Goal: Use online tool/utility: Utilize a website feature to perform a specific function

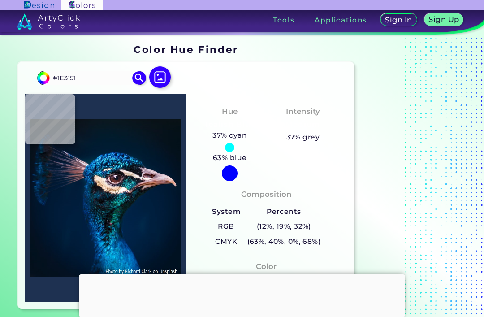
type input "#0f203a"
type input "#0F203A"
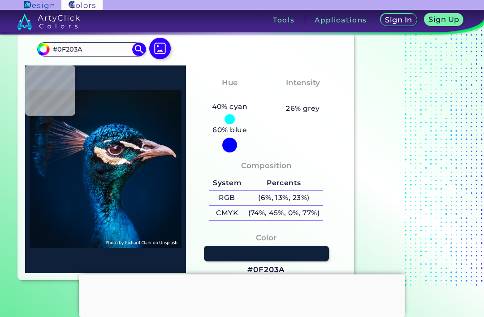
click at [40, 48] on input "#0f203a" at bounding box center [42, 48] width 11 height 11
type input "#0f2025"
type input "#0F2025"
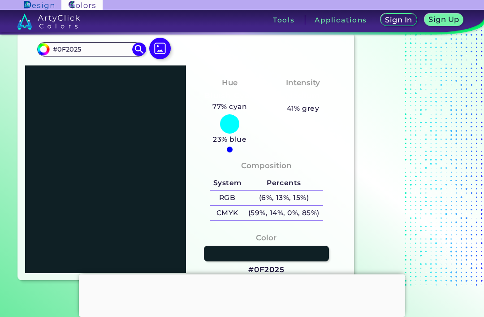
type input "#0f201f"
type input "#0F201F"
type input "#0f2017"
type input "#0F2017"
type input "#0f200d"
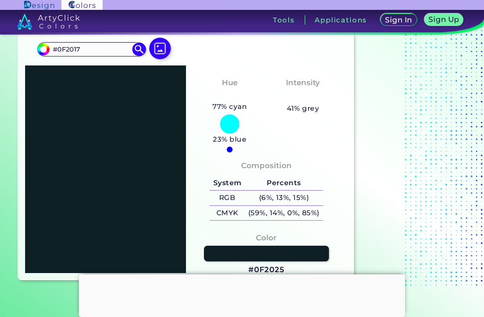
type input "#0F200D"
type input "#0f2004"
type input "#0F2004"
type input "#0f2000"
type input "#0F2000"
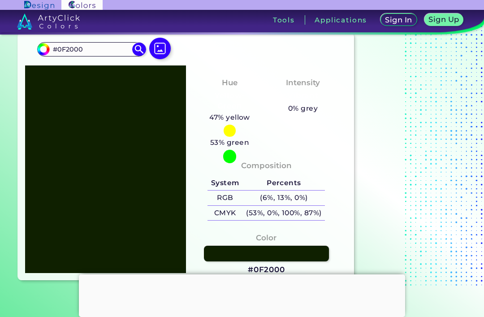
type input "#0f2001"
type input "#0F2001"
type input "#0f2002"
type input "#0F2002"
type input "#0f2004"
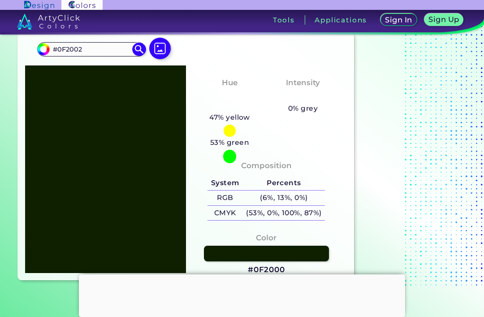
type input "#0F2004"
type input "#0f2006"
type input "#0F2006"
type input "#0f2009"
type input "#0F2009"
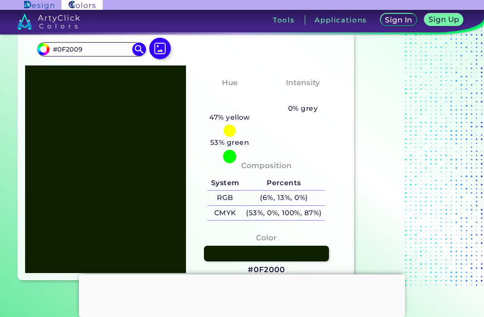
type input "#0f200d"
type input "#0F200D"
type input "#0f2012"
type input "#0F2012"
type input "#0f2018"
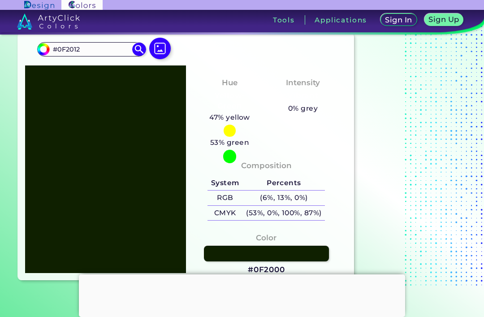
type input "#0F2018"
type input "#0f2021"
type input "#0F2021"
type input "#0f202b"
type input "#0F202B"
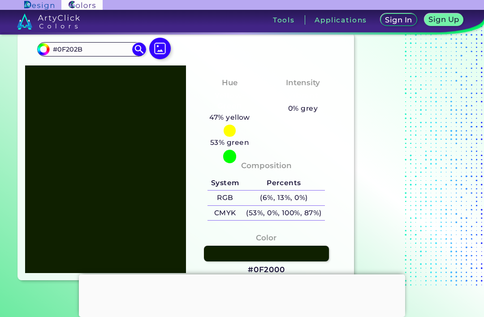
type input "#0f2035"
type input "#0F2035"
type input "#0f203e"
type input "#0F203E"
type input "#0f2045"
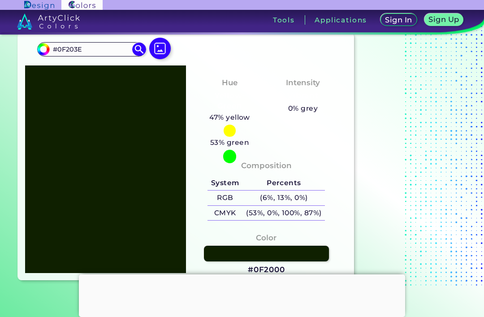
type input "#0F2045"
type input "#0f204b"
type input "#0F204B"
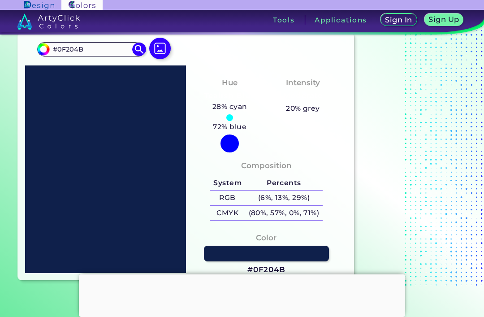
type input "#0f2051"
type input "#0F2051"
type input "#0f2056"
type input "#0F2056"
type input "#0f205b"
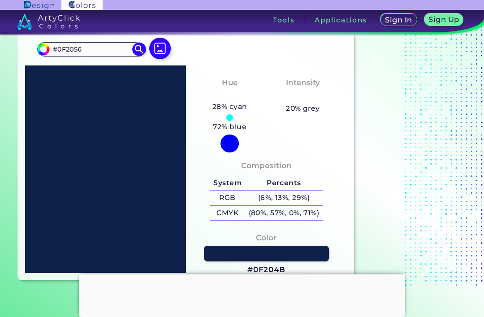
type input "#0F205B"
type input "#0f2060"
type input "#0F2060"
type input "#0f2065"
type input "#0F2065"
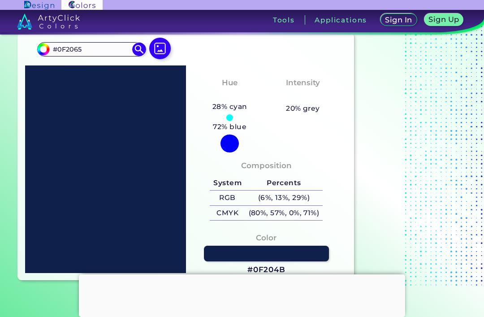
type input "#0f206a"
type input "#0F206A"
type input "#0f206e"
type input "#0F206E"
type input "#0f2072"
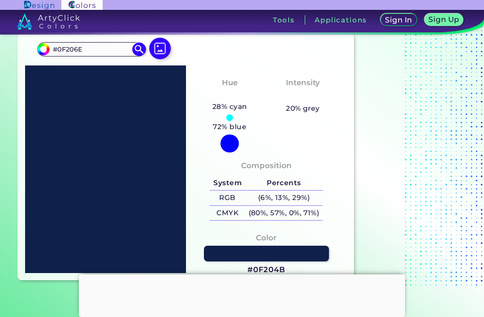
type input "#0F2072"
type input "#0f2075"
type input "#0F2075"
type input "#0f2078"
type input "#0F2078"
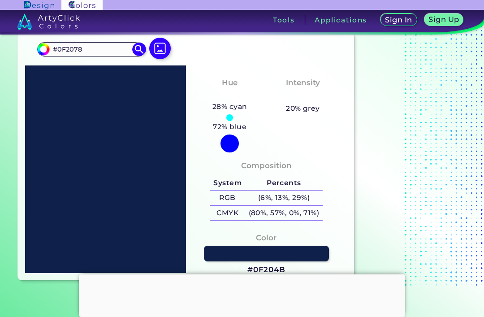
type input "#0f207c"
type input "#0F207C"
type input "#0f207f"
type input "#0F207F"
type input "#0f2082"
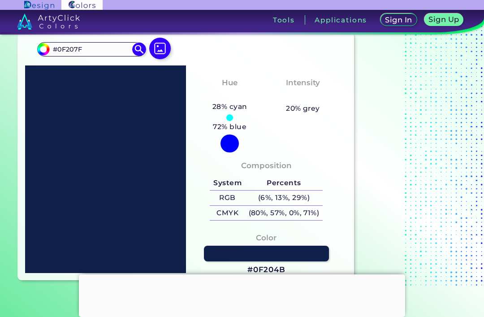
type input "#0F2082"
type input "#0f2085"
type input "#0F2085"
type input "#0f2088"
type input "#0F2088"
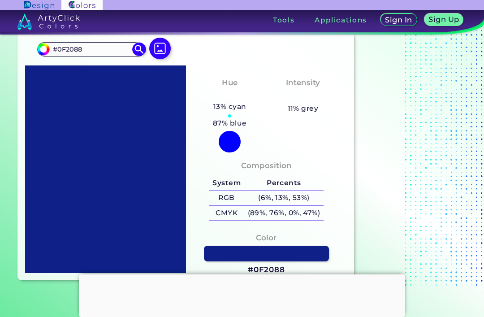
type input "#0f208b"
type input "#0F208B"
type input "#0f208e"
type input "#0F208E"
type input "#0f2091"
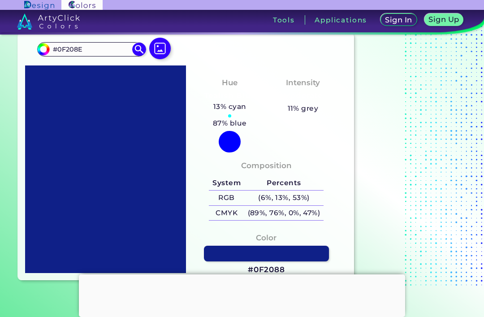
type input "#0F2091"
type input "#0f2093"
type input "#0F2093"
type input "#0f2095"
type input "#0F2095"
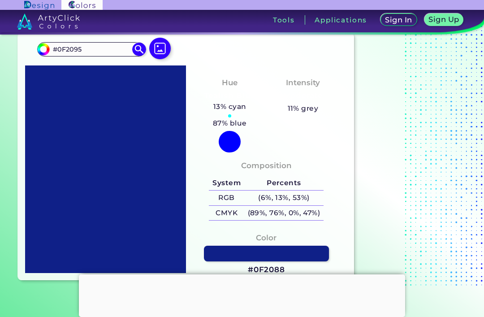
type input "#0f2099"
type input "#0F2099"
type input "#0f209d"
type input "#0F209D"
type input "#0f20a1"
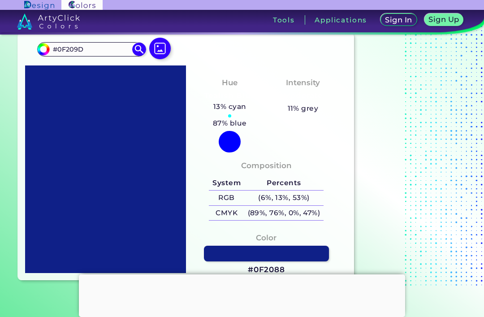
type input "#0F20A1"
type input "#0f20a6"
type input "#0F20A6"
type input "#0f20ab"
type input "#0F20AB"
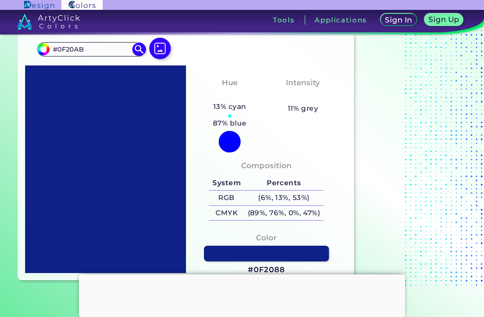
type input "#0f20ae"
type input "#0F20AE"
type input "#0f20b3"
type input "#0F20B3"
type input "#0f20b7"
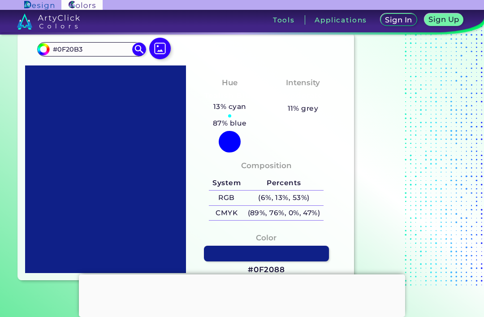
type input "#0F20B7"
type input "#0f20bc"
type input "#0F20BC"
type input "#0f20c0"
type input "#0F20C0"
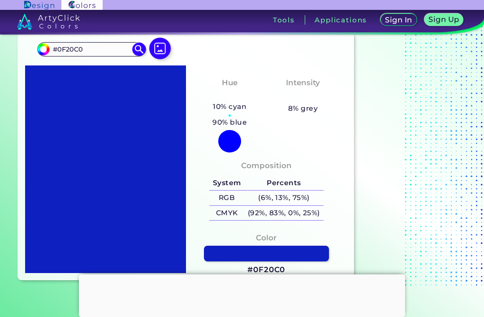
type input "#0f20c5"
type input "#0F20C5"
type input "#0f20ca"
type input "#0F20CA"
type input "#0f20cf"
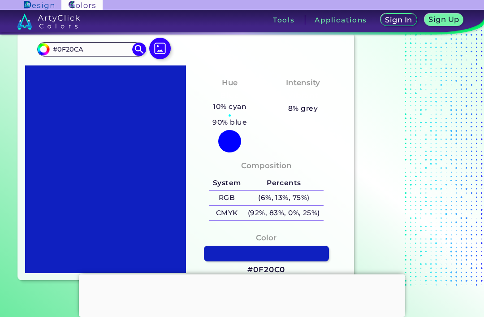
type input "#0F20CF"
type input "#0f20d3"
type input "#0F20D3"
type input "#0f20d8"
type input "#0F20D8"
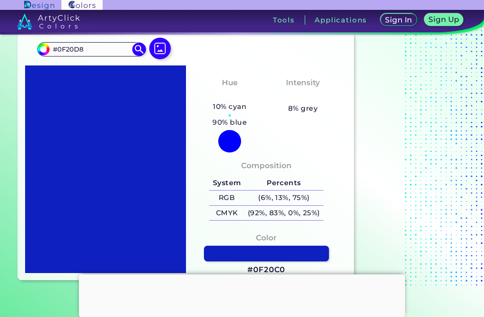
type input "#0f20dc"
type input "#0F20DC"
type input "#0f20e1"
type input "#0F20E1"
type input "#0f20e4"
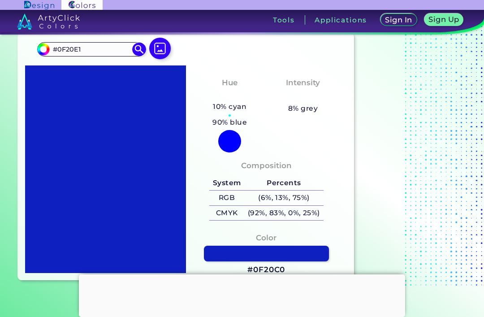
type input "#0F20E4"
type input "#0f20e5"
type input "#0F20E5"
type input "#0f20e3"
type input "#0F20E3"
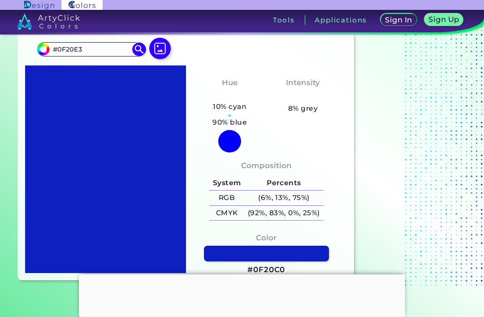
type input "#0f20e0"
type input "#0F20E0"
type input "#0f20dd"
type input "#0F20DD"
type input "#0f20dc"
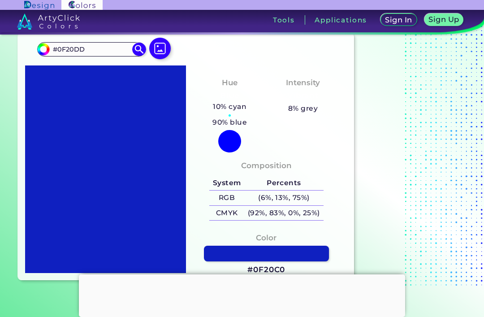
type input "#0F20DC"
type input "#0f20db"
type input "#0F20DB"
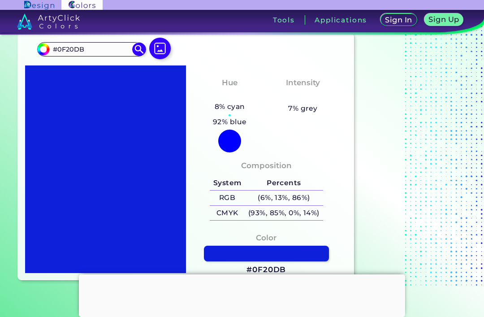
type input "#0f20d4"
type input "#0F20D4"
type input "#0f20c8"
type input "#0F20C8"
type input "#0f20bc"
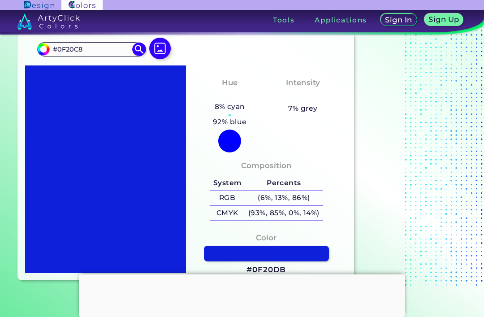
type input "#0F20BC"
type input "#0f20b3"
type input "#0F20B3"
type input "#0f20ae"
type input "#0F20AE"
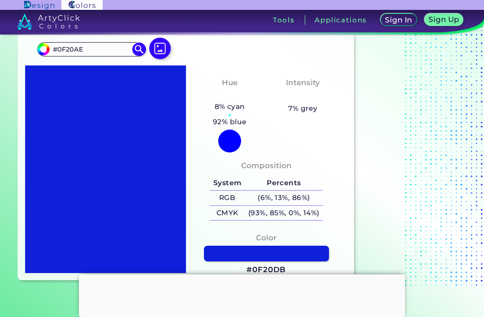
type input "#0f20ac"
type input "#0F20AC"
type input "#0f20ab"
type input "#0F20AB"
type input "#0f20a8"
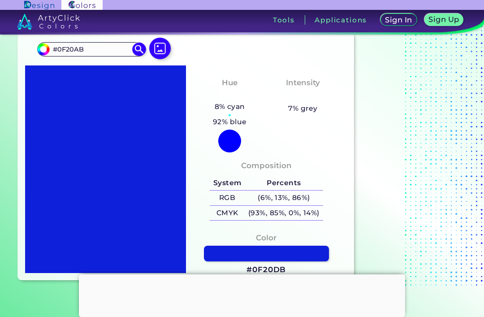
type input "#0F20A8"
type input "#0f20a4"
type input "#0F20A4"
type input "#0f209d"
type input "#0F209D"
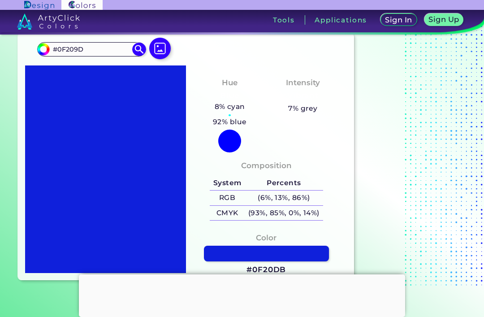
type input "#0f2098"
type input "#0F2098"
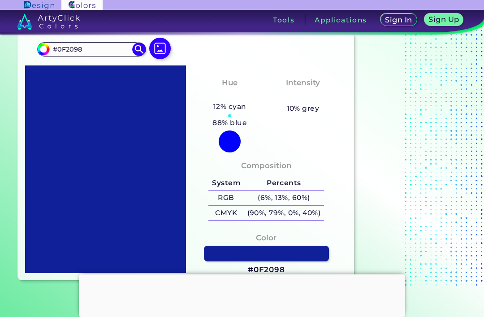
type input "#0f2094"
type input "#0F2094"
type input "#0f2092"
type input "#0F2092"
type input "#0f2090"
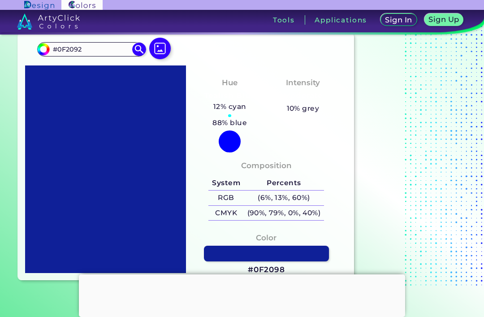
type input "#0F2090"
type input "#0f208a"
type input "#0F208A"
type input "#0f207a"
type input "#0F207A"
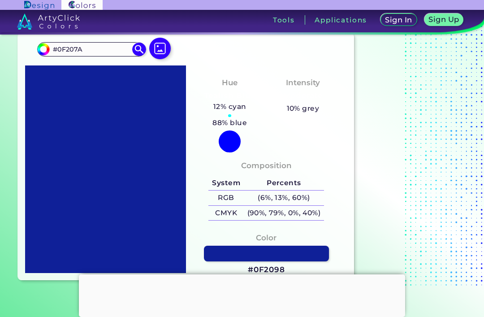
type input "#0f2062"
type input "#0F2062"
type input "#0f2052"
type input "#0F2052"
type input "#0f204f"
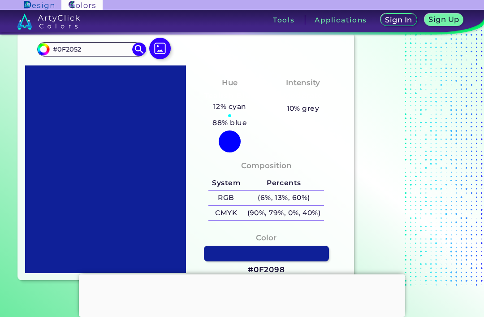
type input "#0F204F"
type input "#0f204e"
type input "#0F204E"
type input "#0f2055"
type input "#0F2055"
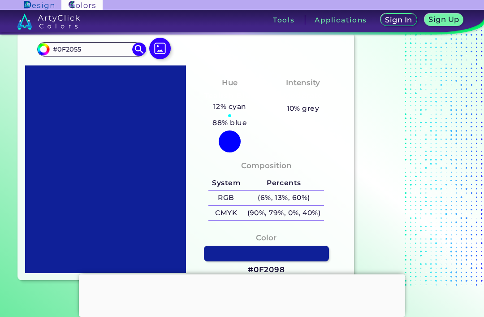
type input "#0f205f"
type input "#0F205F"
type input "#0f206b"
type input "#0F206B"
type input "#0f2077"
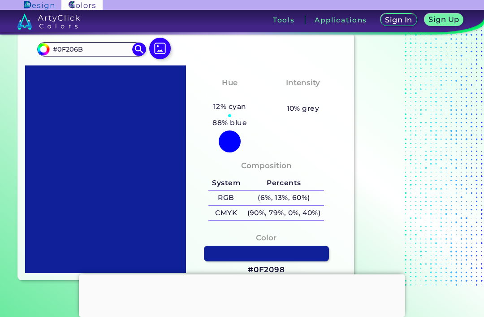
type input "#0F2077"
type input "#0f2084"
type input "#0F2084"
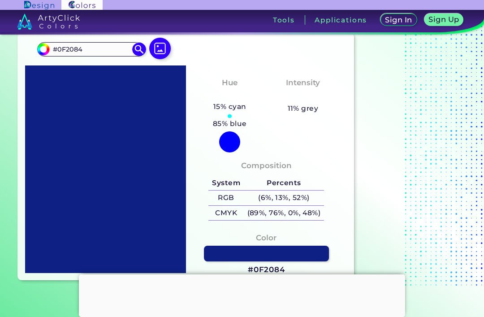
type input "#0f208f"
type input "#0F208F"
type input "#0f2098"
type input "#0F2098"
type input "#0f209f"
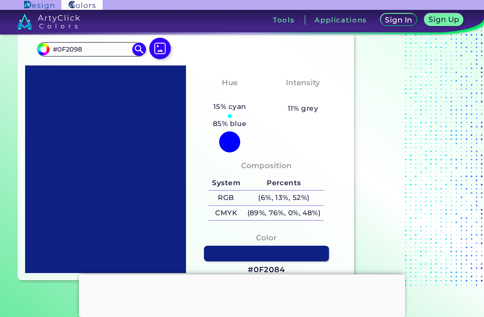
type input "#0F209F"
type input "#0f20a3"
type input "#0F20A3"
type input "#0f20a6"
type input "#0F20A6"
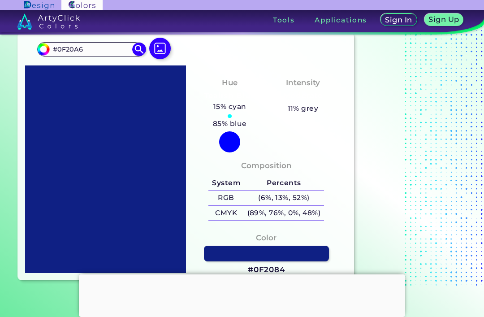
type input "#0f20a8"
type input "#0F20A8"
type input "#0f20a7"
type input "#0F20A7"
type input "#0f20a5"
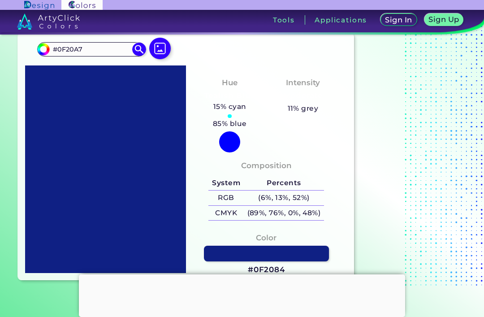
type input "#0F20A5"
type input "#0f20a3"
type input "#0F20A3"
type input "#0f20a0"
type input "#0F20A0"
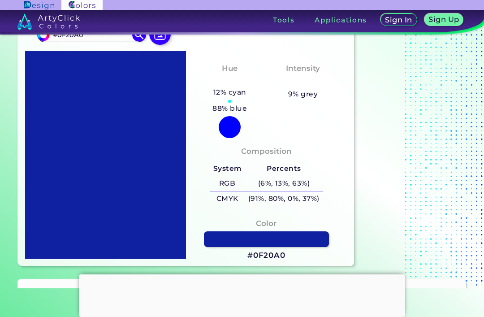
scroll to position [14, 0]
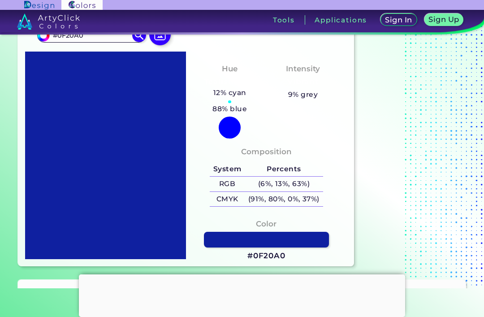
click at [43, 35] on input "#0f20a0" at bounding box center [42, 34] width 11 height 11
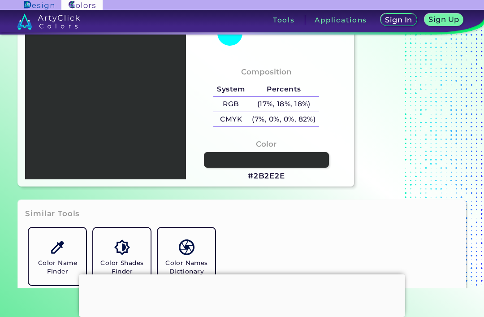
scroll to position [109, 0]
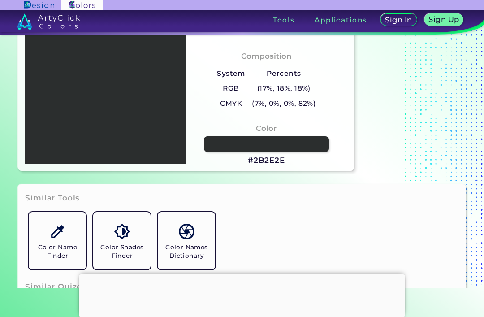
click at [302, 152] on link at bounding box center [267, 144] width 126 height 16
